Goal: Transaction & Acquisition: Purchase product/service

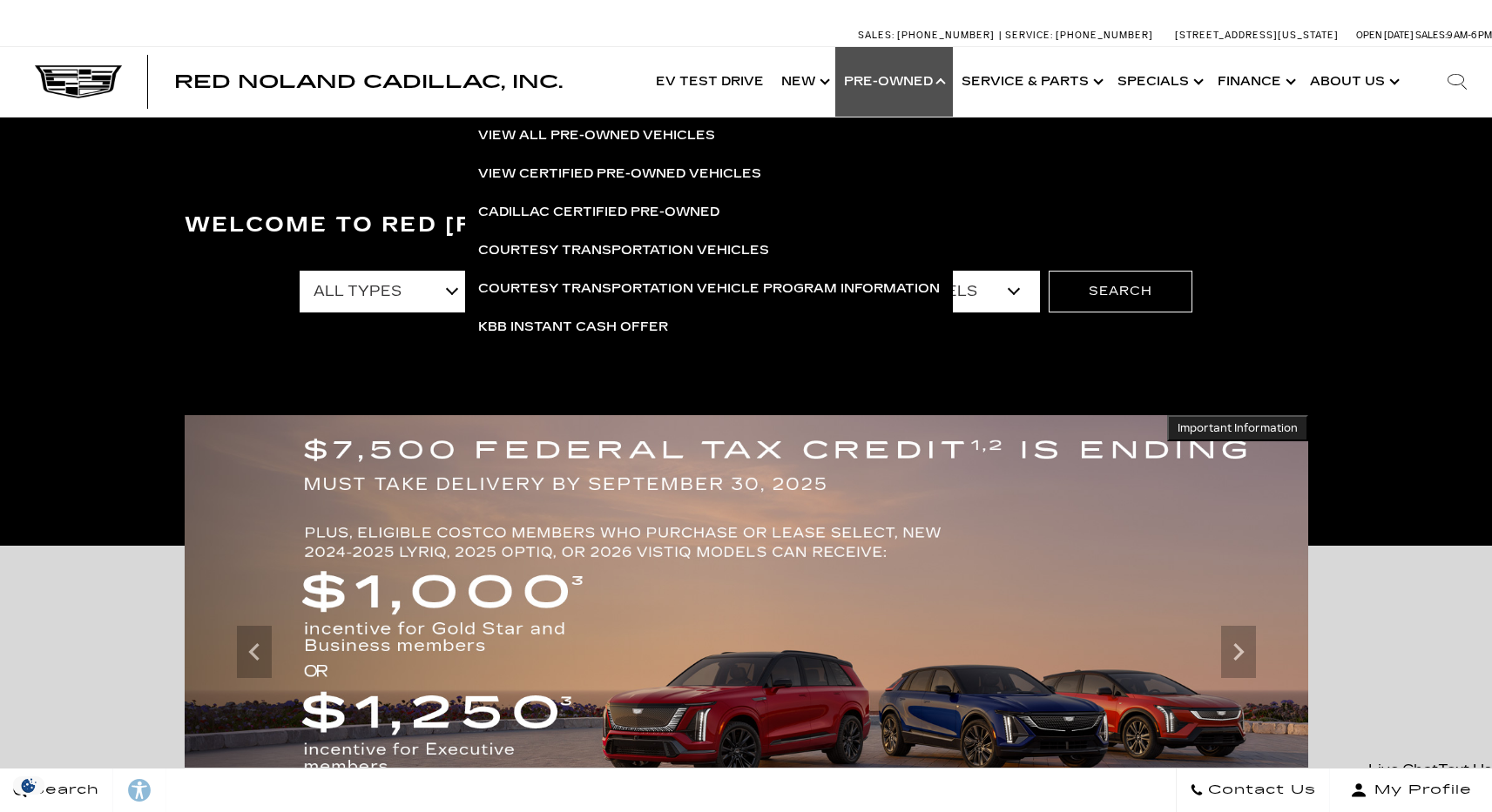
click at [933, 79] on link "Show Pre-Owned" at bounding box center [894, 82] width 118 height 70
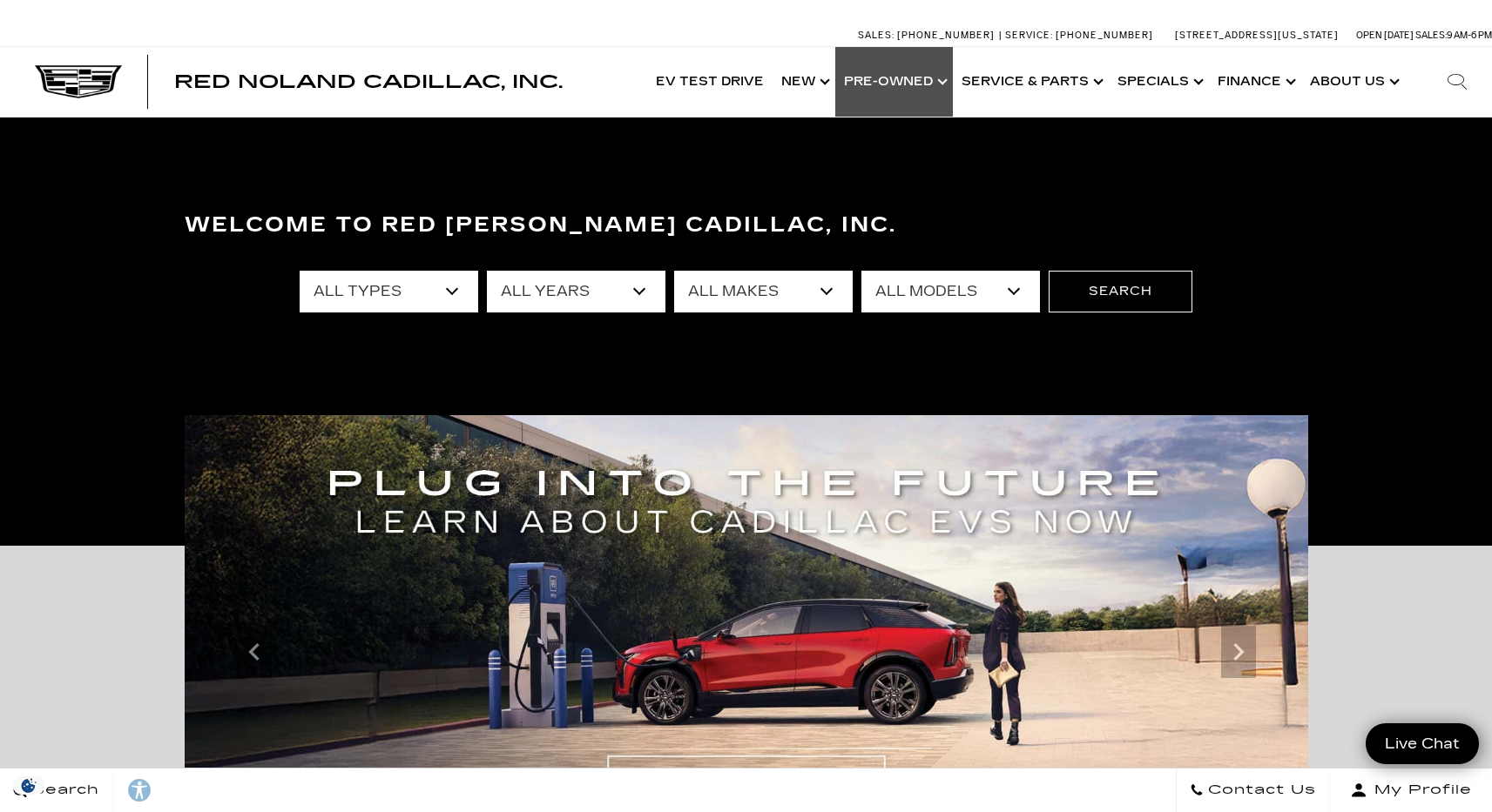
click at [932, 80] on link "Show Pre-Owned" at bounding box center [894, 82] width 118 height 70
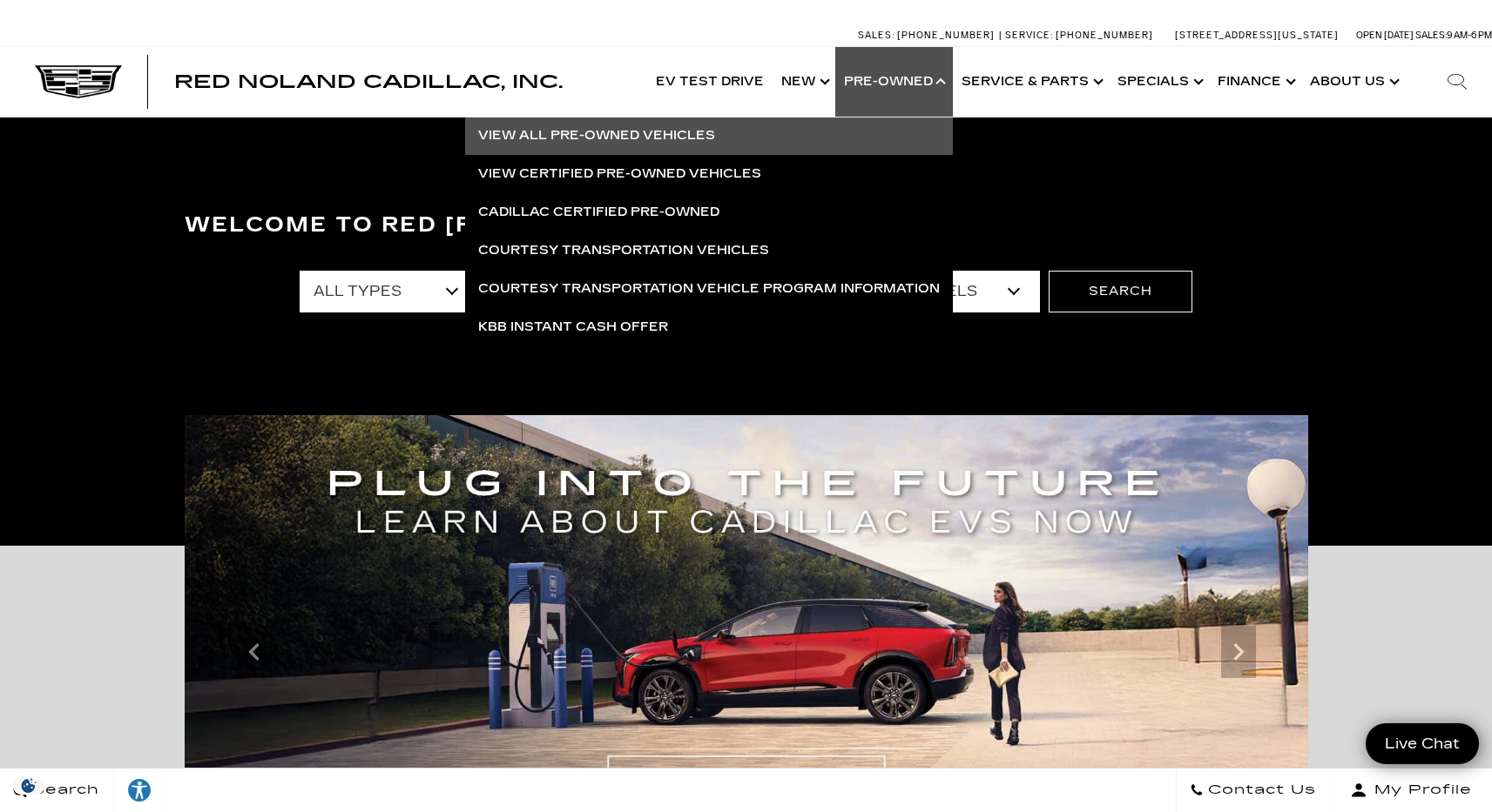
click at [614, 138] on link "View All Pre-Owned Vehicles" at bounding box center [709, 135] width 488 height 38
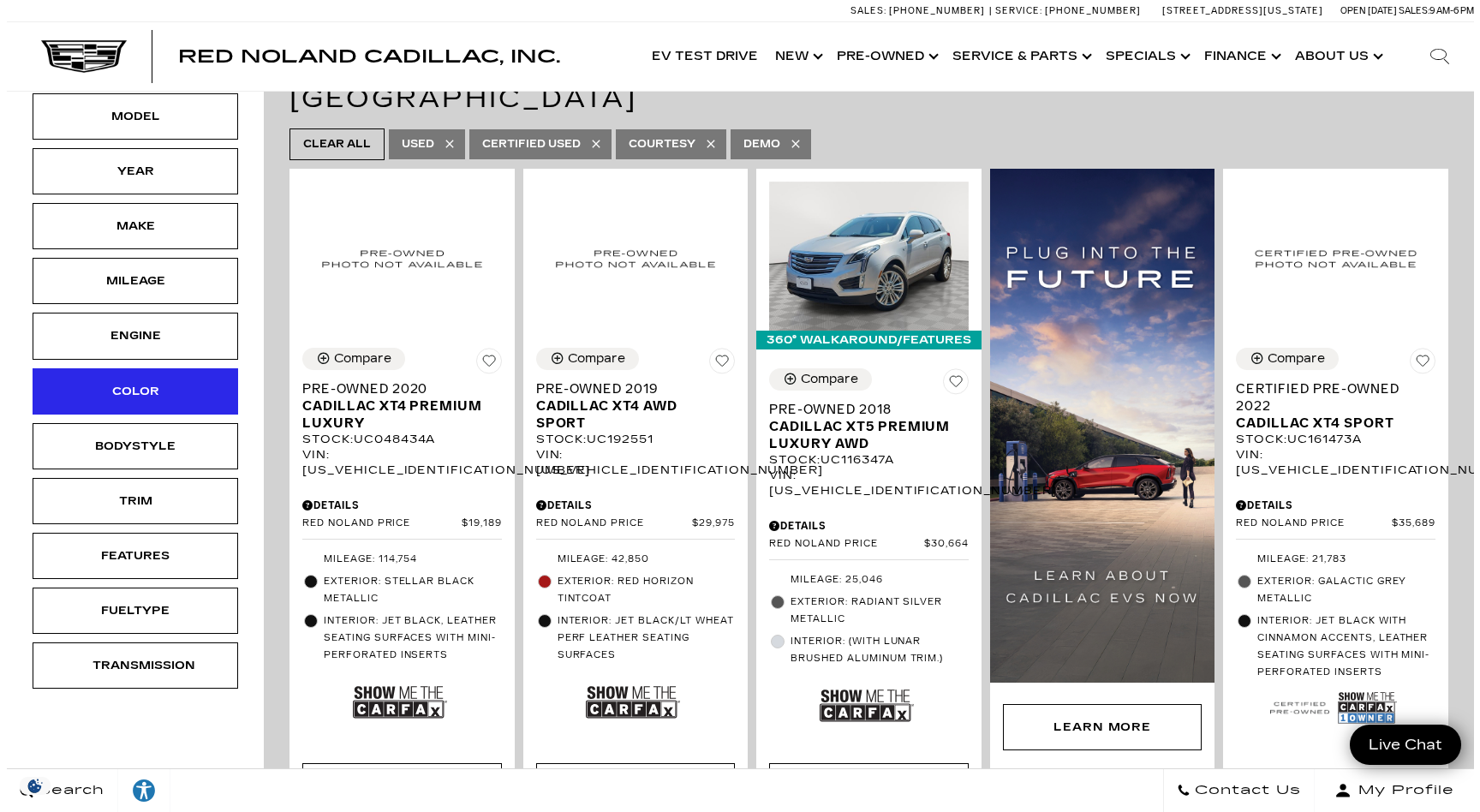
scroll to position [257, 0]
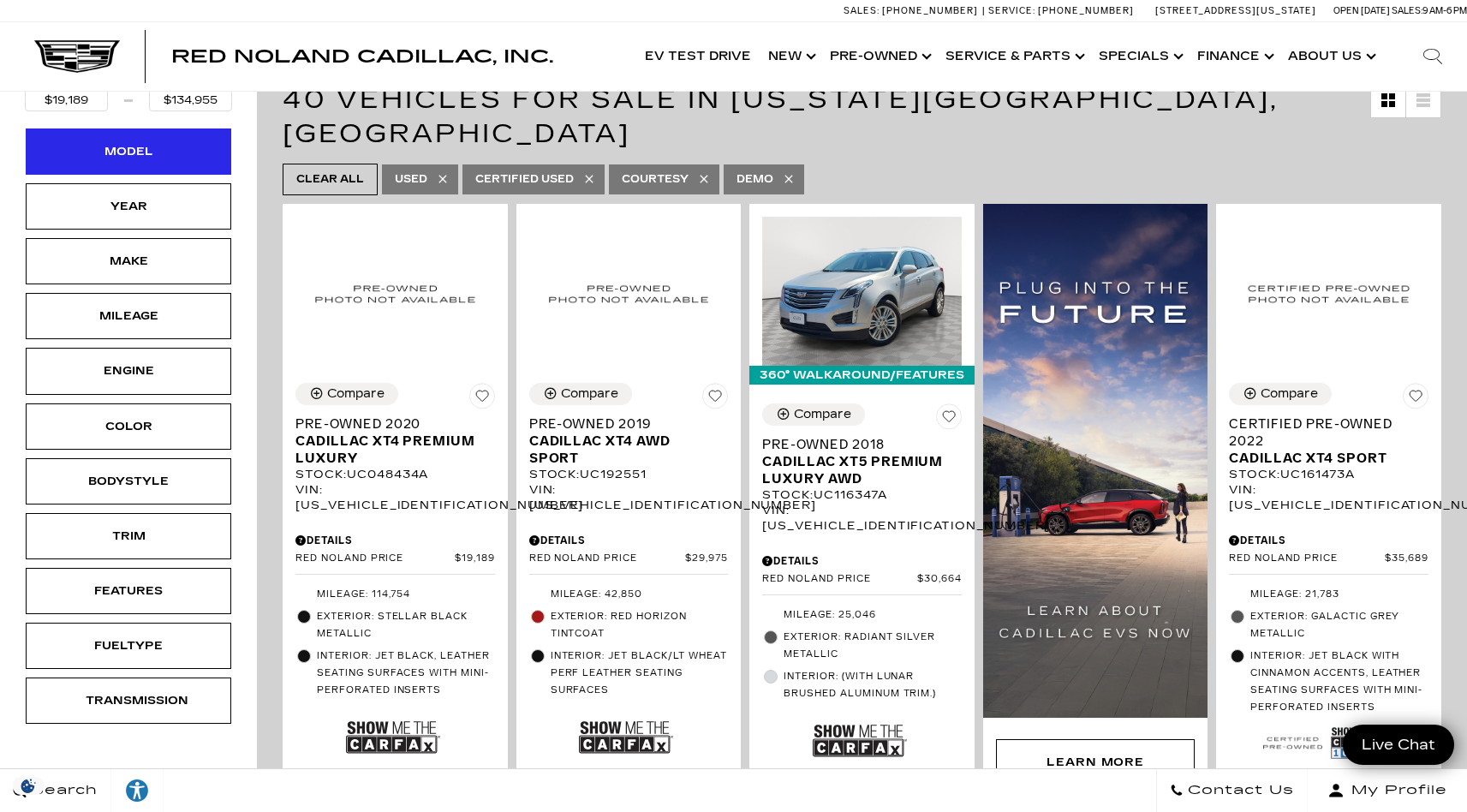
click at [152, 169] on div "Model" at bounding box center [128, 151] width 206 height 46
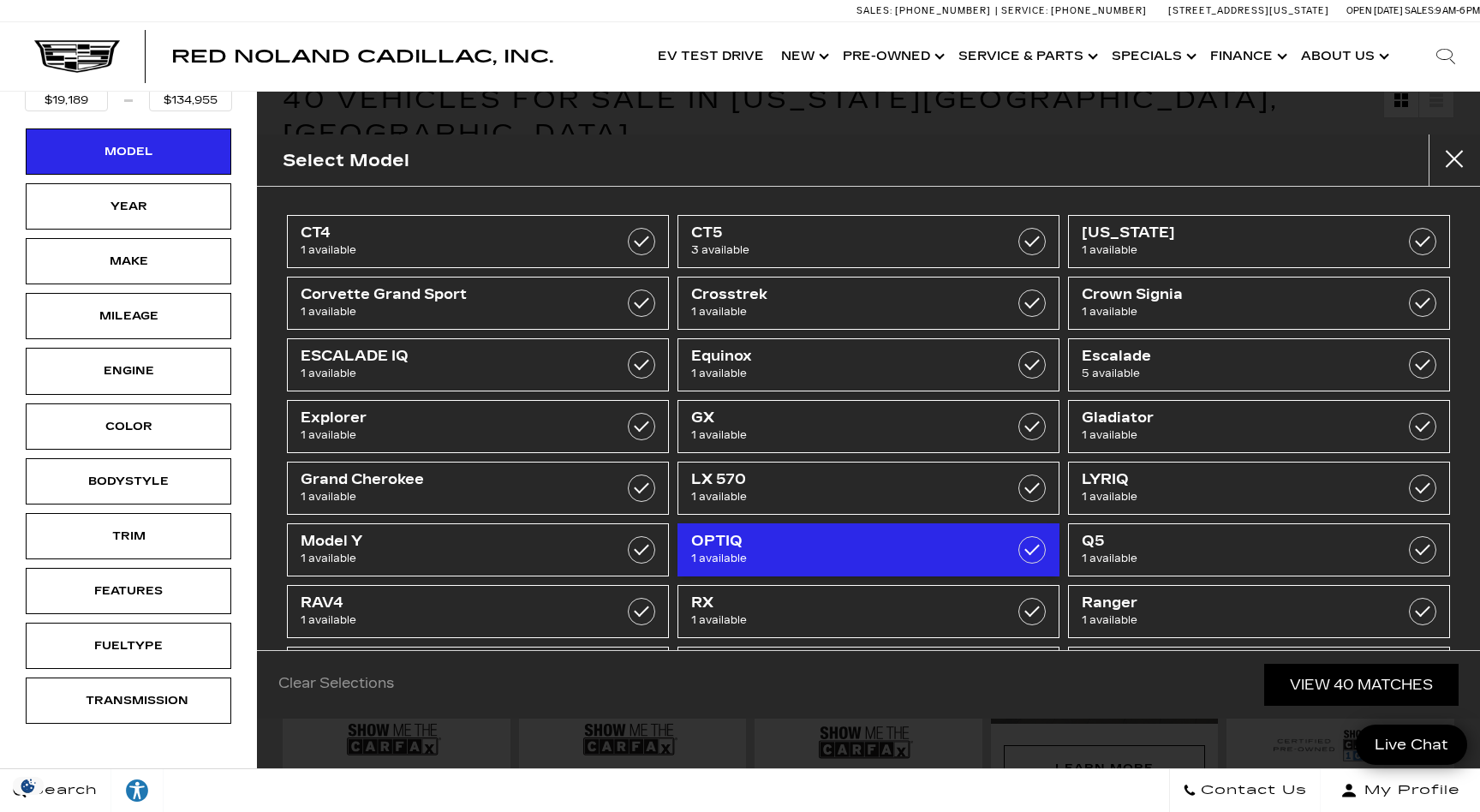
scroll to position [0, 0]
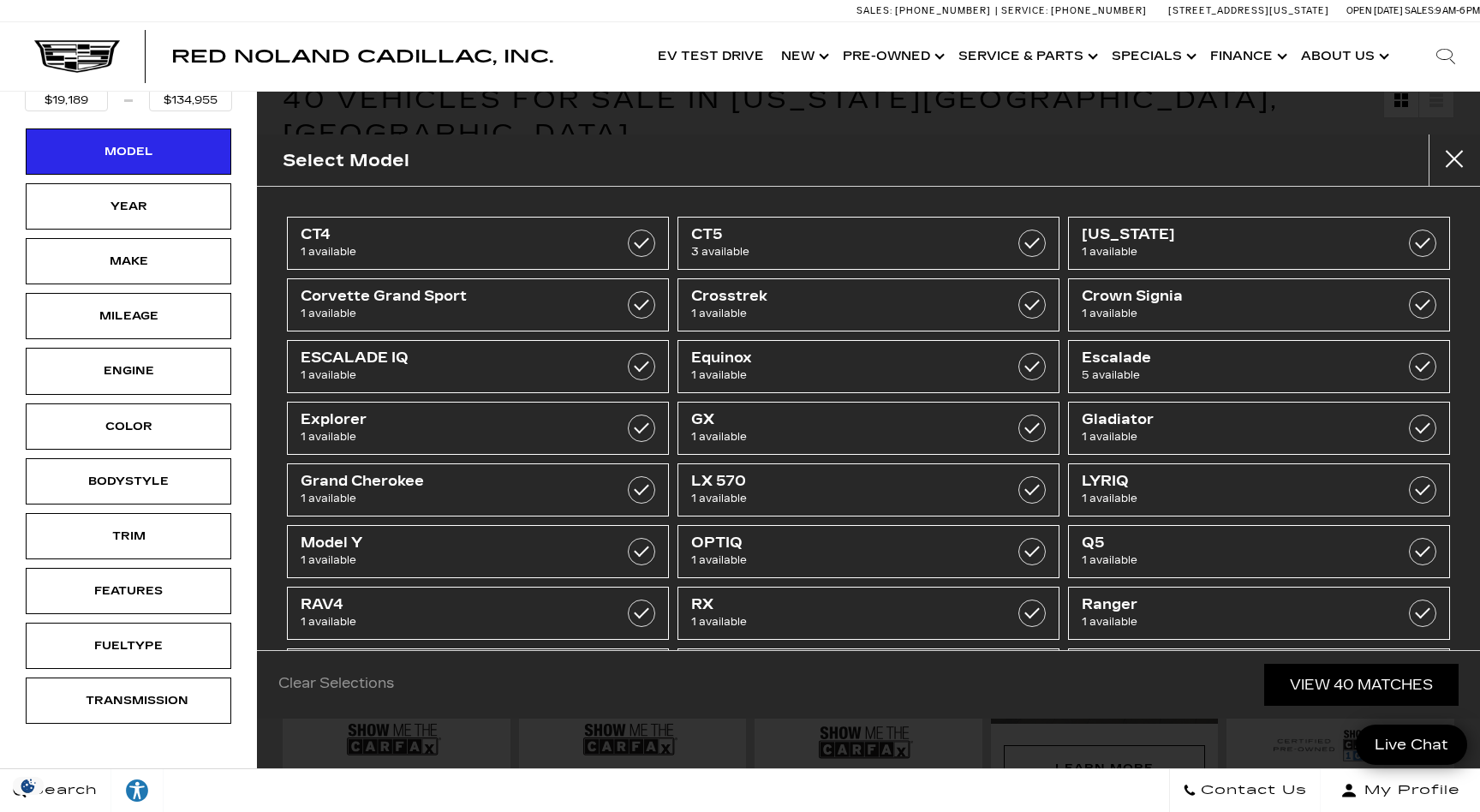
click at [1464, 154] on button "close" at bounding box center [1455, 160] width 52 height 52
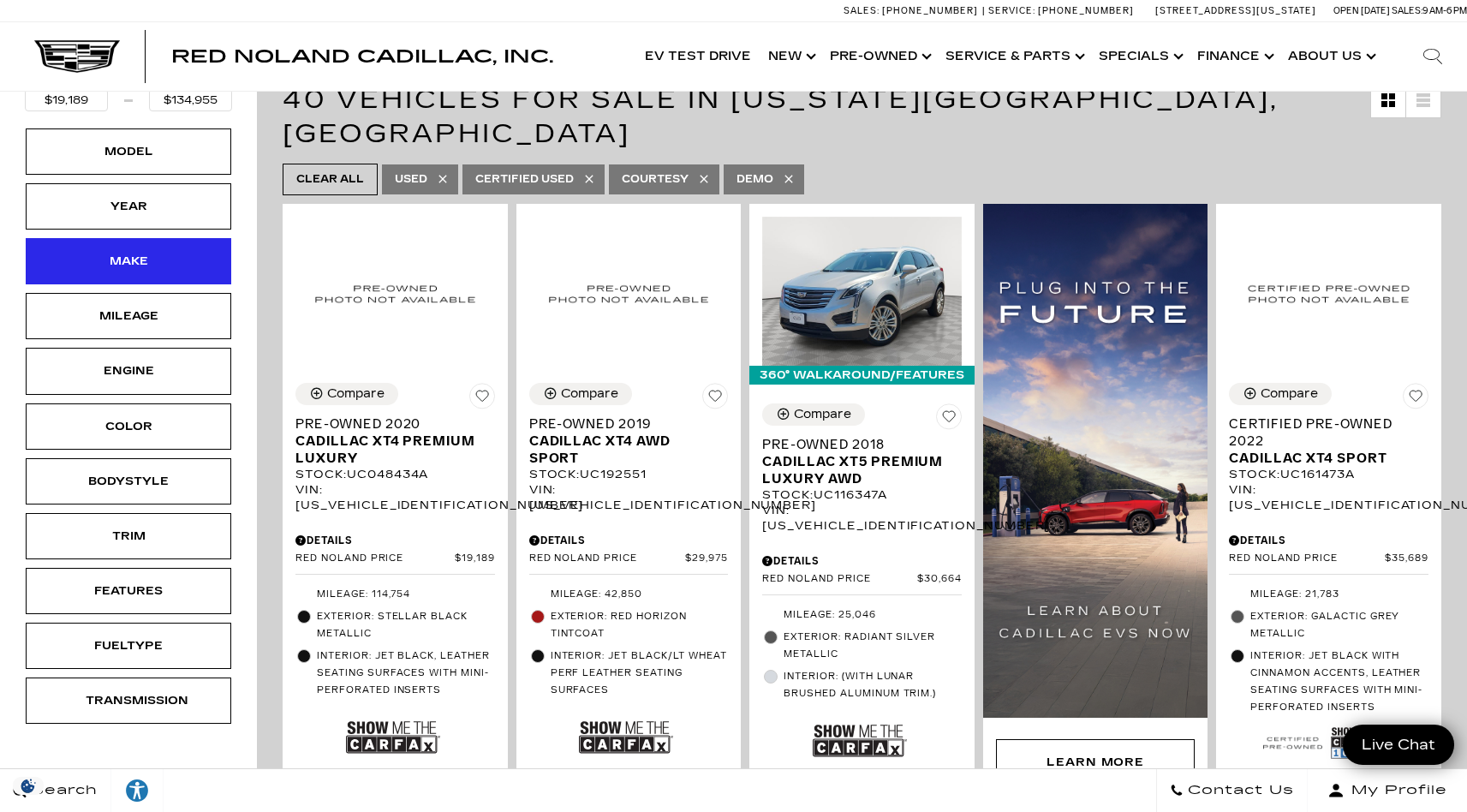
click at [165, 259] on div "Make" at bounding box center [127, 261] width 85 height 19
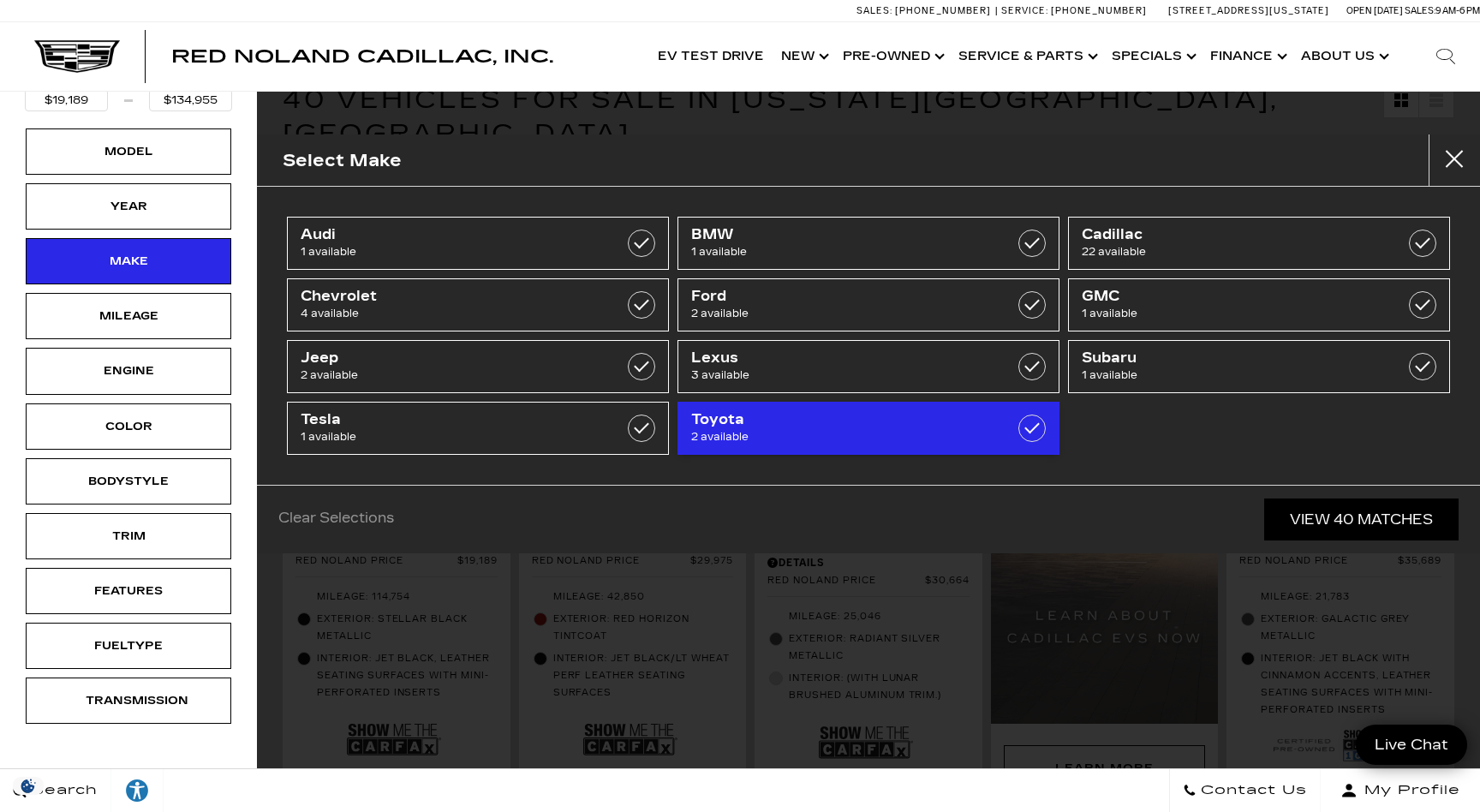
click at [791, 425] on span "Toyota" at bounding box center [842, 419] width 302 height 17
type input "$26,689"
type input "$45,189"
checkbox input "true"
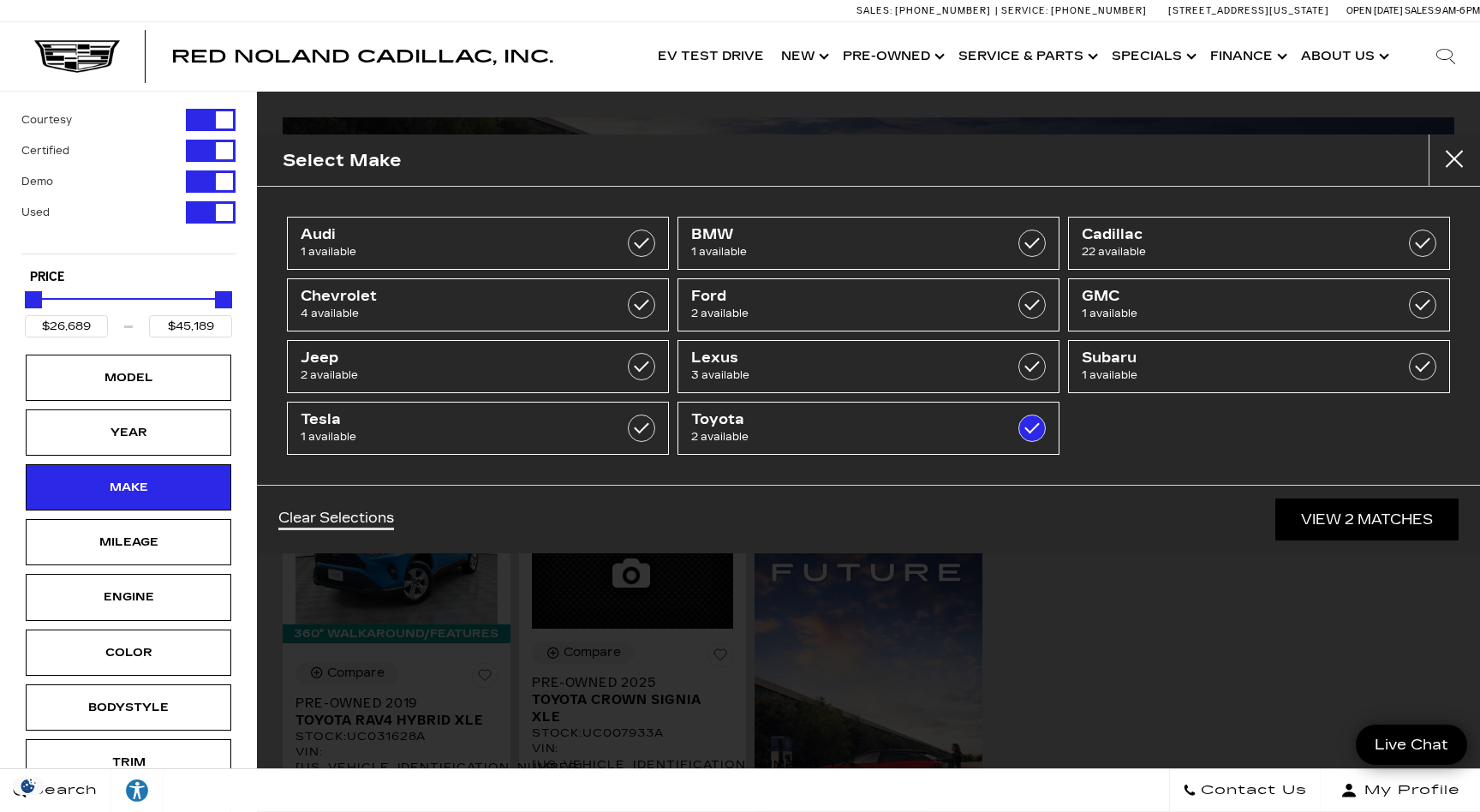
click at [1154, 573] on div "Select Make Audi 1 available BMW 1 available Cadillac 22 available Chevrolet 4 …" at bounding box center [868, 406] width 1223 height 812
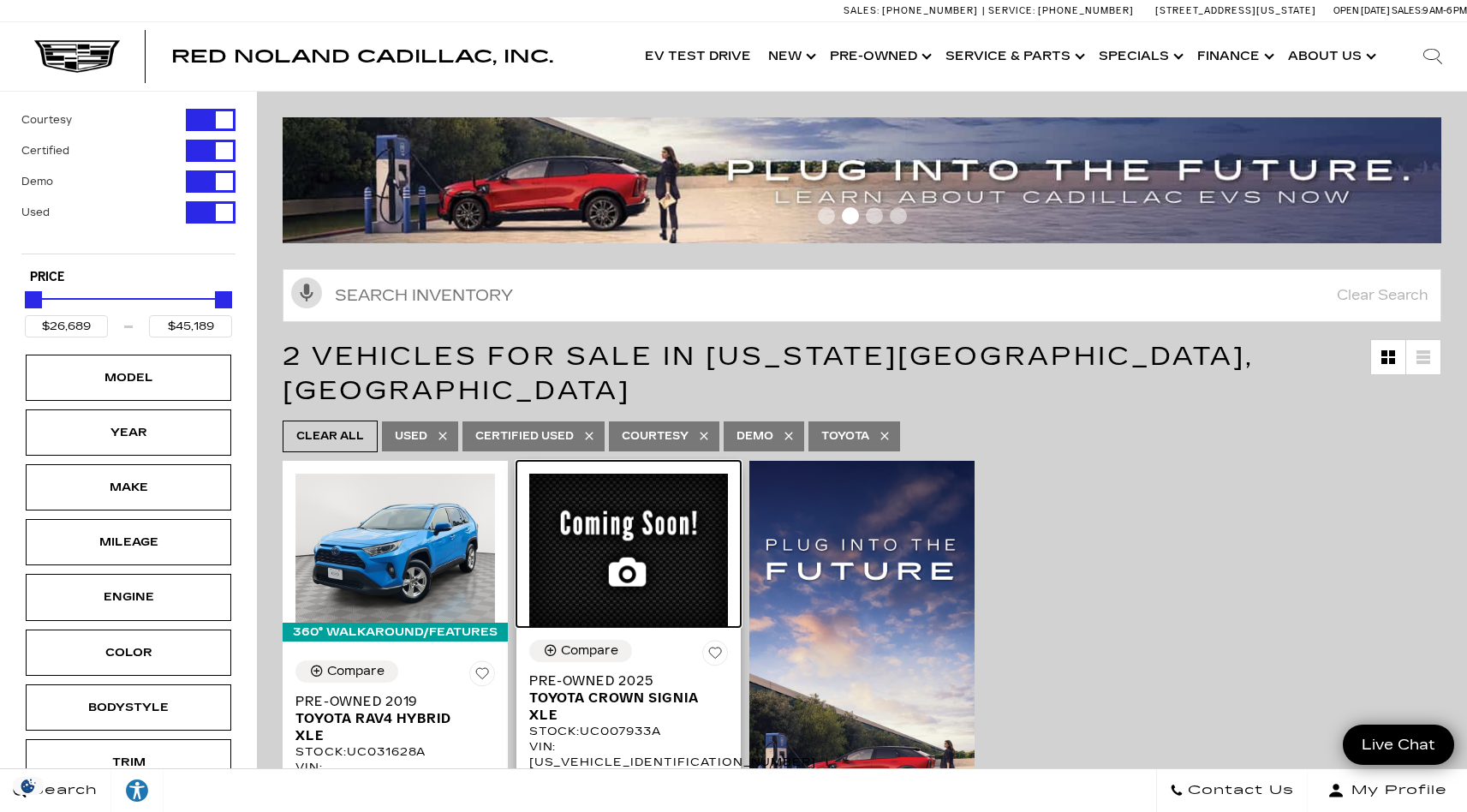
click at [675, 510] on img at bounding box center [629, 551] width 199 height 153
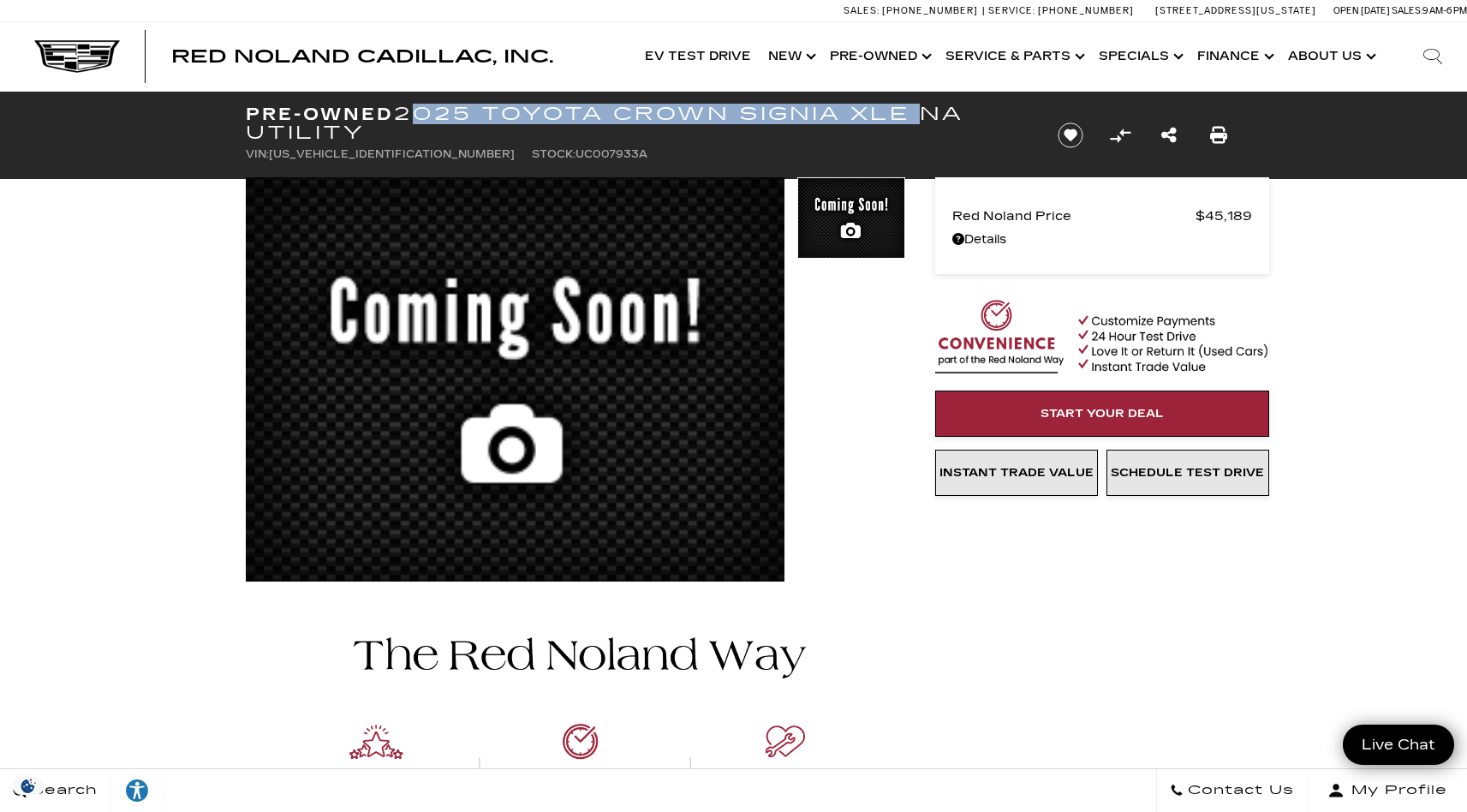
drag, startPoint x: 404, startPoint y: 114, endPoint x: 912, endPoint y: 109, distance: 508.0
click at [912, 109] on h1 "Pre-Owned 2025 Toyota Crown Signia XLE NA Utility" at bounding box center [638, 123] width 783 height 37
copy h1 "2025 Toyota Crown Signia XLE"
